Goal: Check status

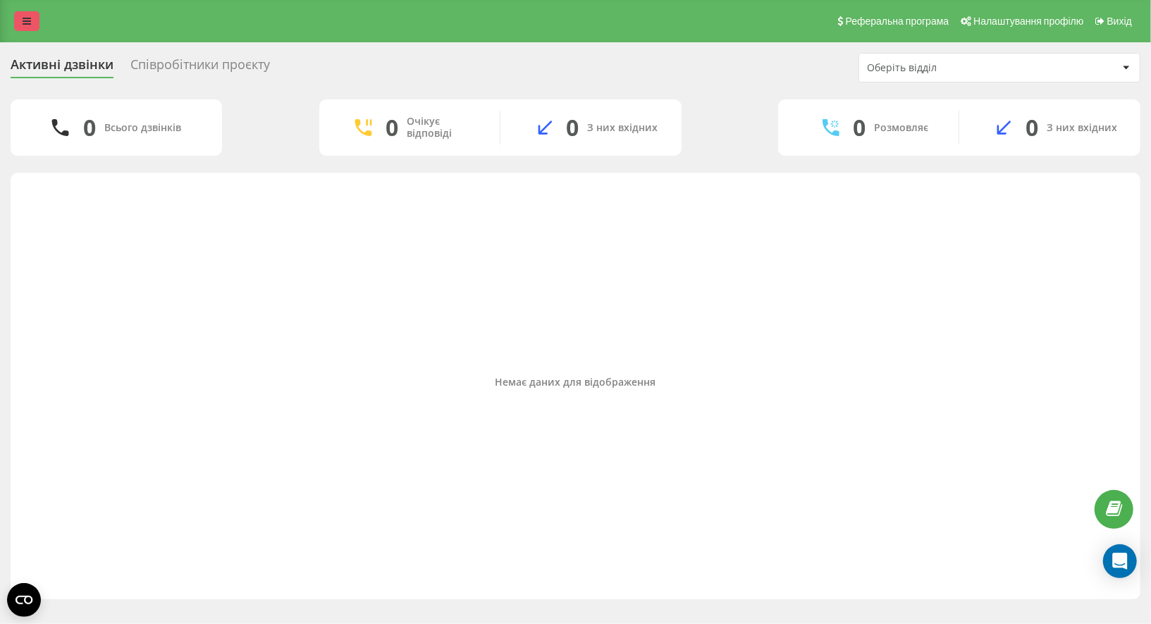
click at [27, 24] on icon at bounding box center [27, 21] width 8 height 10
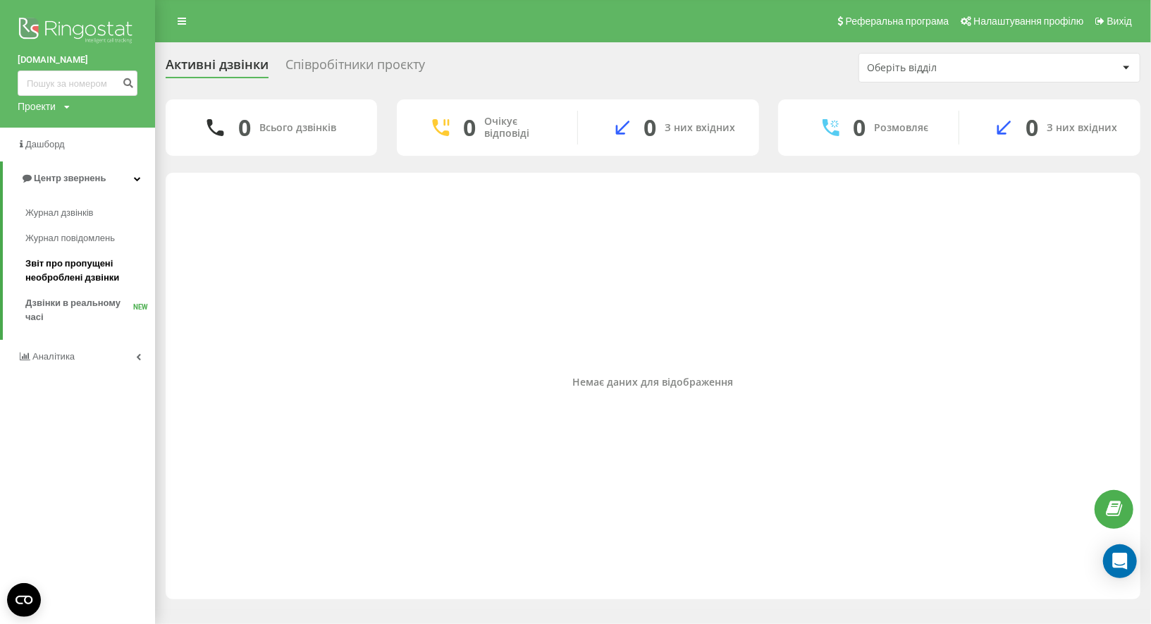
click at [82, 271] on span "Звіт про пропущені необроблені дзвінки" at bounding box center [86, 271] width 123 height 28
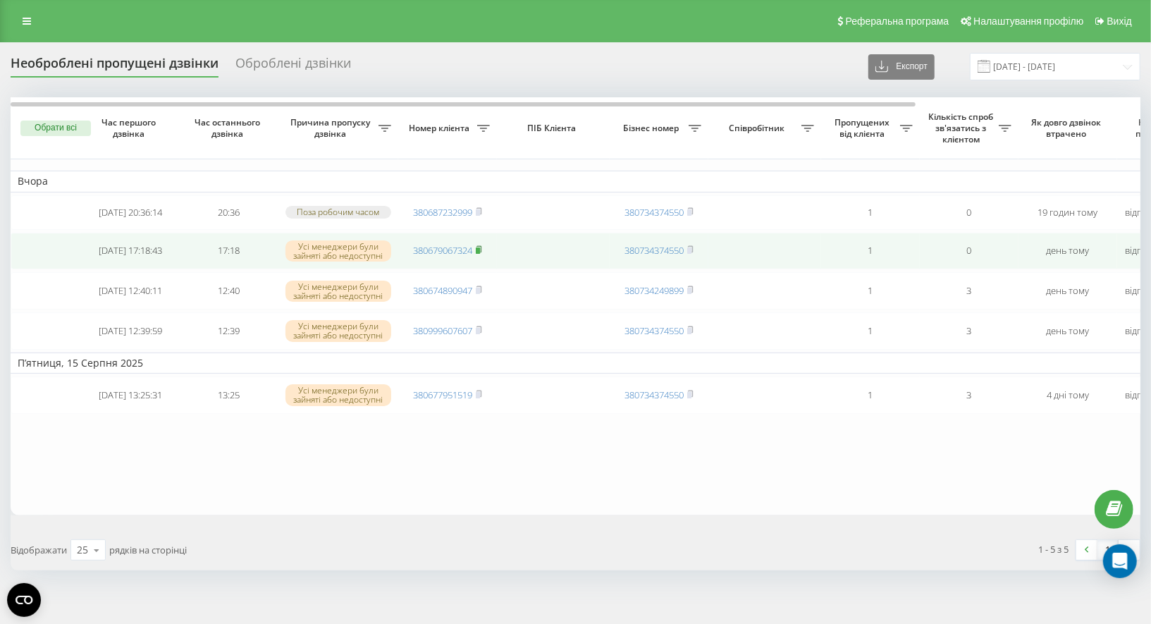
click at [480, 254] on rect at bounding box center [478, 250] width 4 height 6
